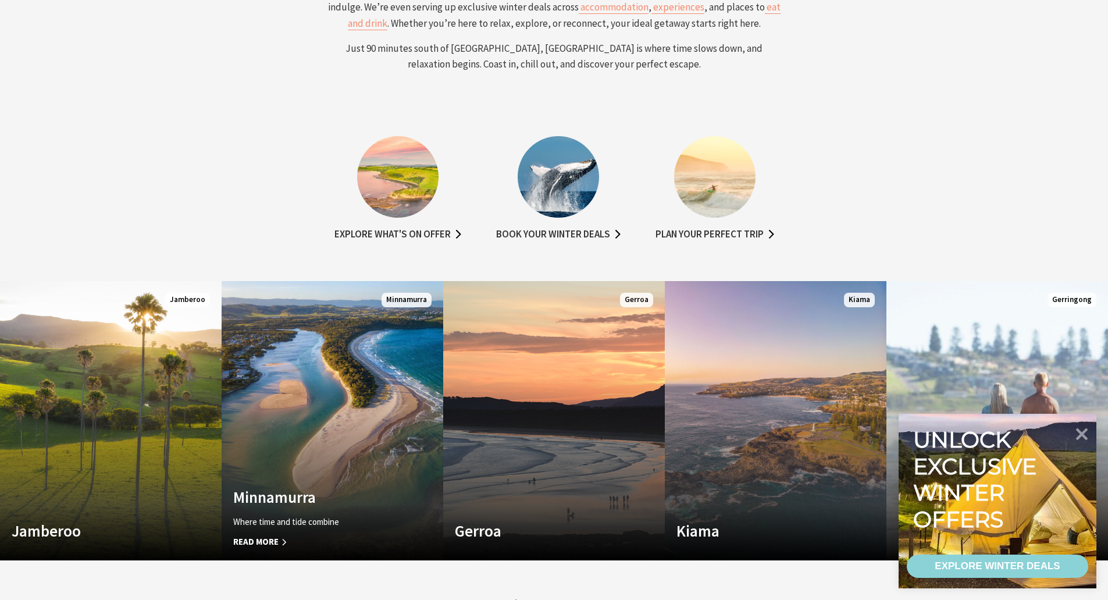
scroll to position [640, 0]
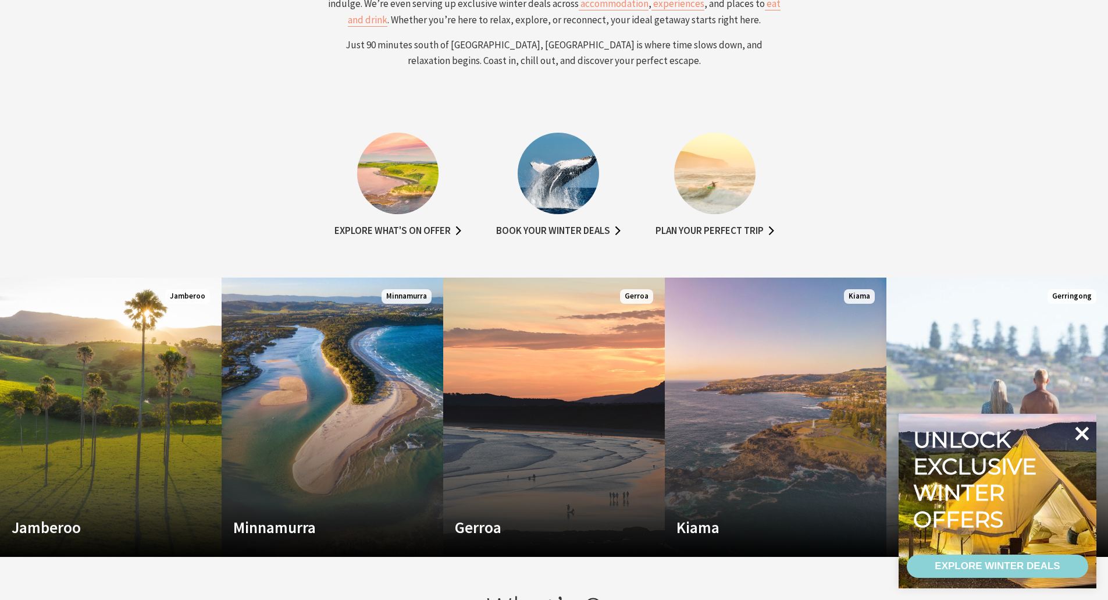
click at [1084, 432] on icon at bounding box center [1083, 433] width 14 height 14
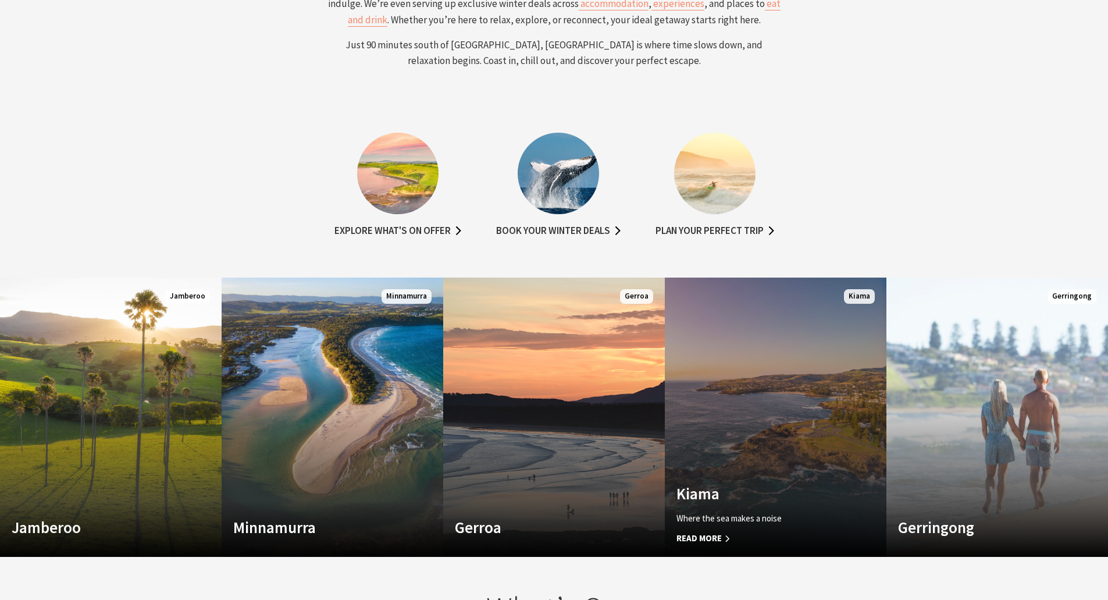
click at [839, 480] on link "Custom Image Used Kiama Where the sea makes a noise Read More Kiama" at bounding box center [776, 416] width 222 height 279
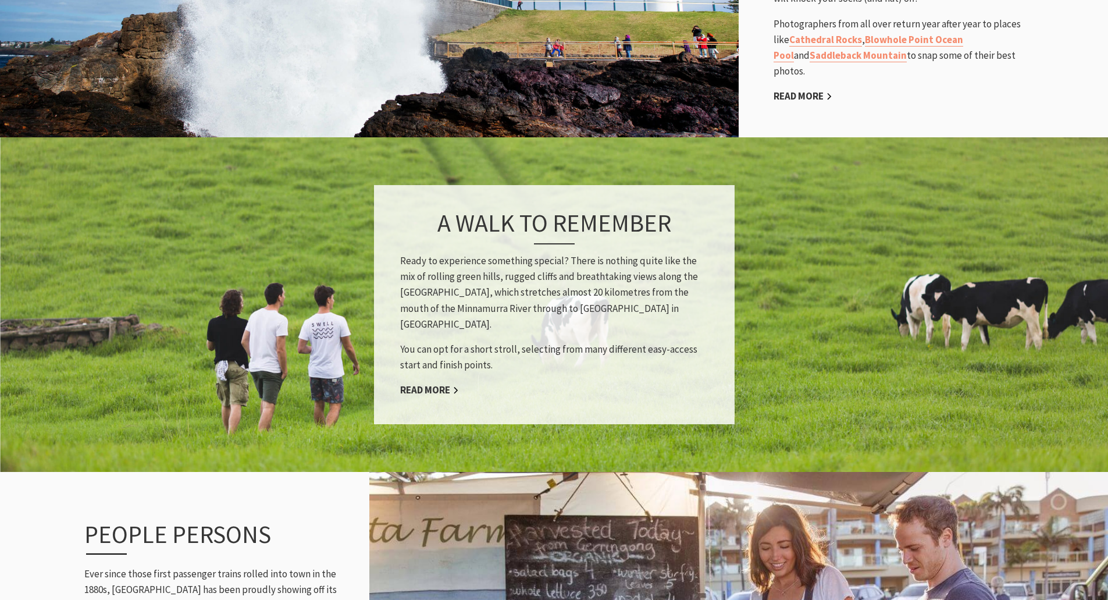
scroll to position [1105, 0]
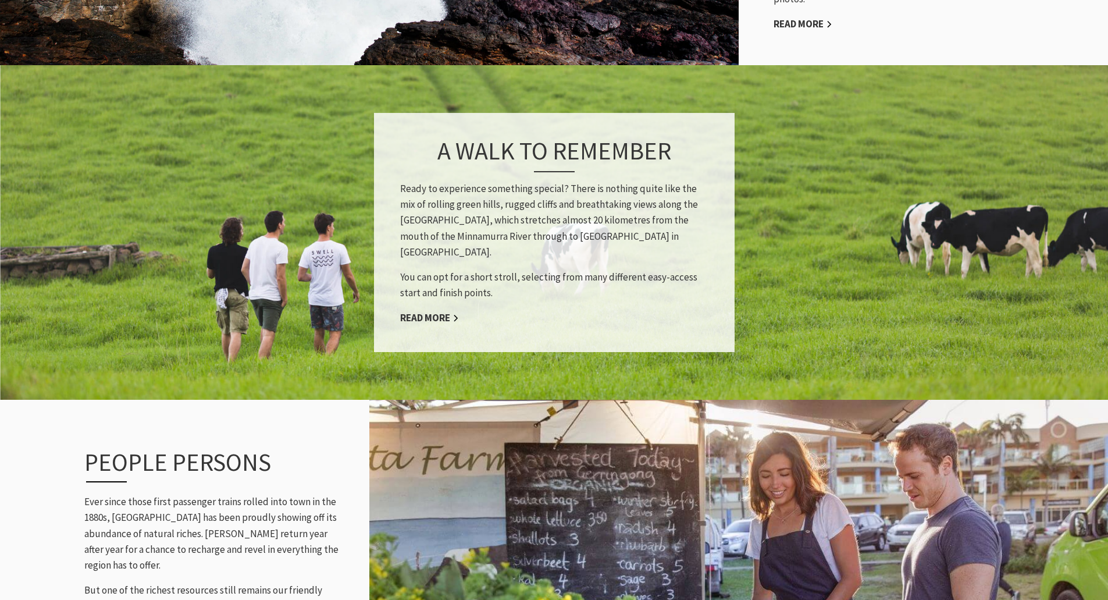
click at [451, 298] on div "A walk to remember Ready to experience something special? There is nothing quit…" at bounding box center [554, 233] width 361 height 240
click at [439, 311] on link "Read More" at bounding box center [429, 317] width 59 height 13
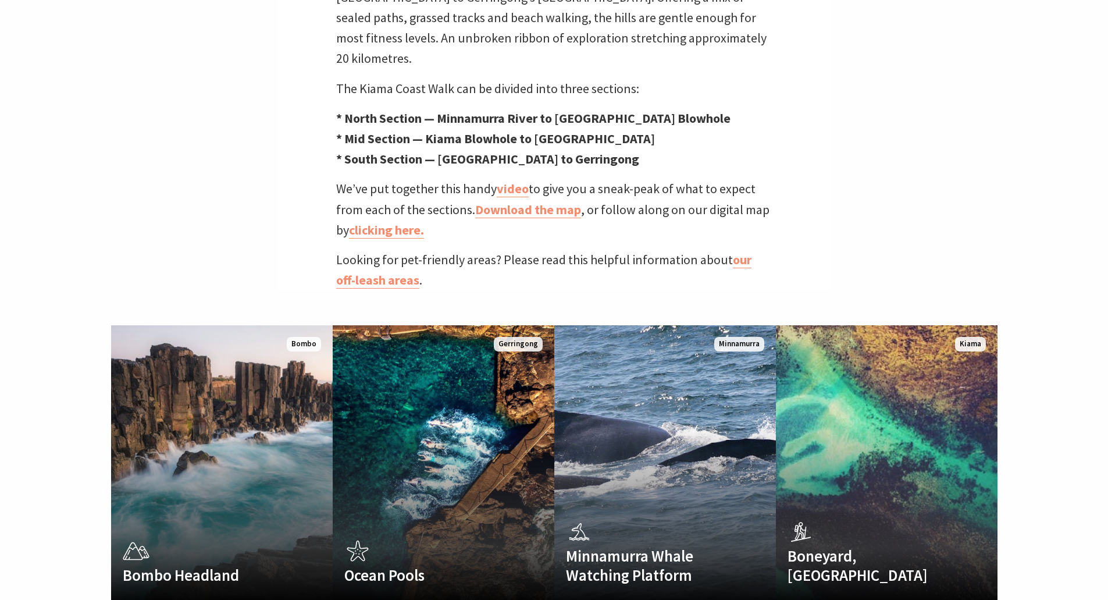
scroll to position [582, 0]
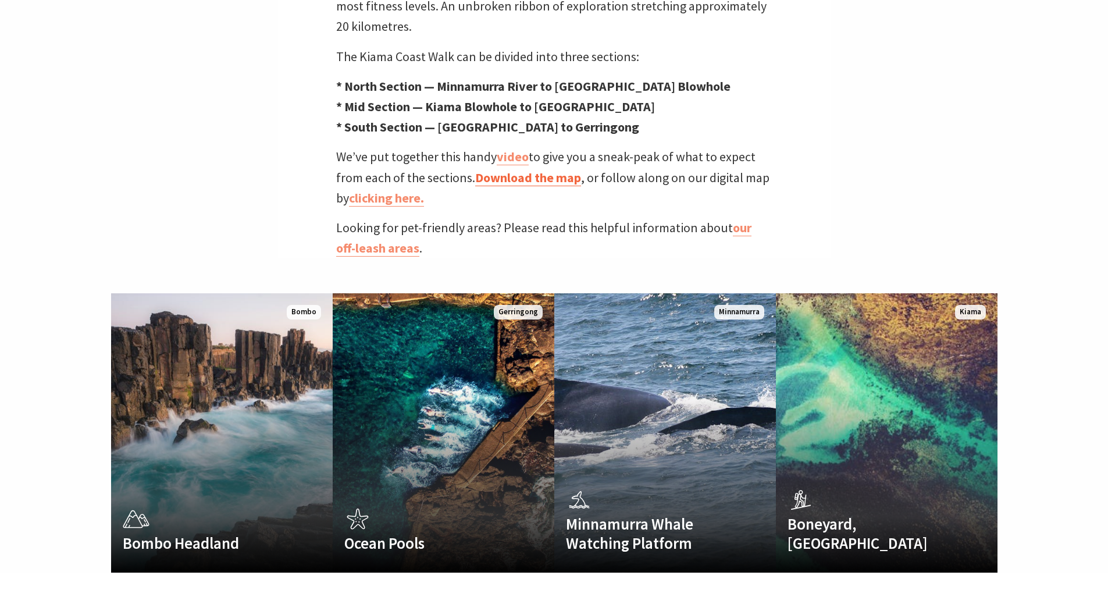
click at [518, 169] on link "Download the map" at bounding box center [528, 177] width 106 height 17
